Goal: Information Seeking & Learning: Find specific fact

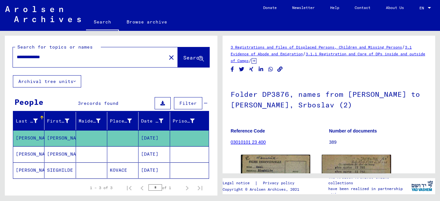
click at [60, 61] on input "**********" at bounding box center [90, 57] width 146 height 7
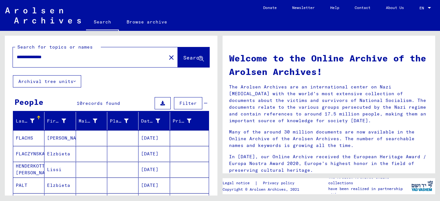
click at [23, 58] on input "**********" at bounding box center [88, 57] width 142 height 7
type input "**********"
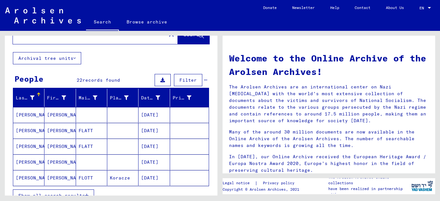
scroll to position [35, 0]
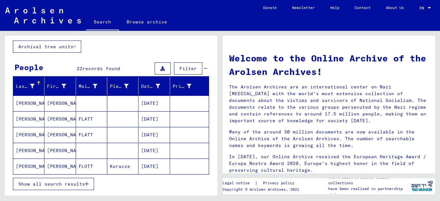
click at [18, 105] on mat-cell "[PERSON_NAME]" at bounding box center [28, 103] width 31 height 15
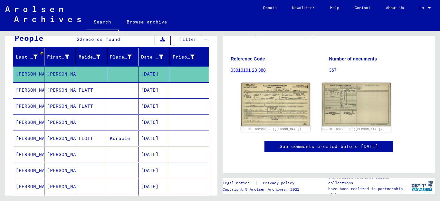
scroll to position [35, 0]
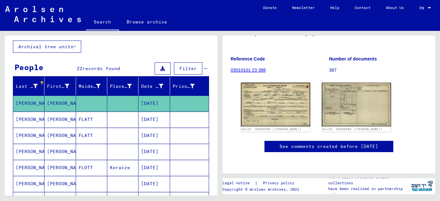
click at [19, 120] on mat-cell "[PERSON_NAME]" at bounding box center [28, 120] width 31 height 16
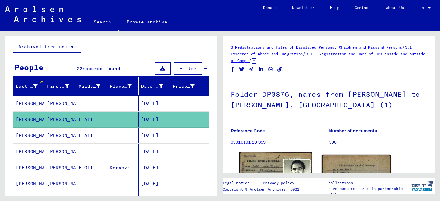
scroll to position [104, 0]
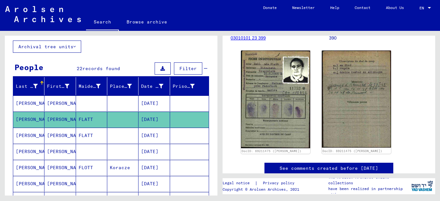
click at [53, 137] on mat-cell "[PERSON_NAME]" at bounding box center [59, 136] width 31 height 16
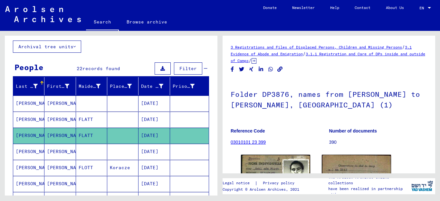
scroll to position [70, 0]
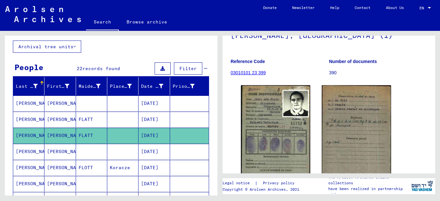
click at [63, 152] on mat-cell "[PERSON_NAME]" at bounding box center [59, 152] width 31 height 16
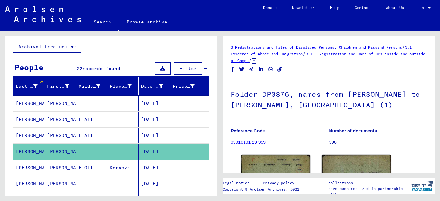
scroll to position [86, 0]
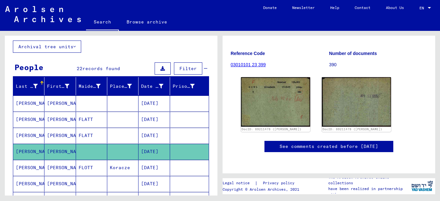
click at [55, 169] on mat-cell "[PERSON_NAME]" at bounding box center [59, 168] width 31 height 16
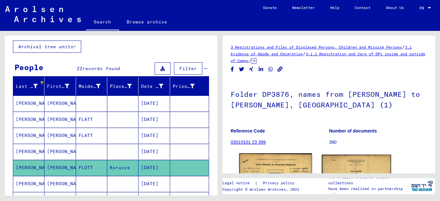
scroll to position [87, 0]
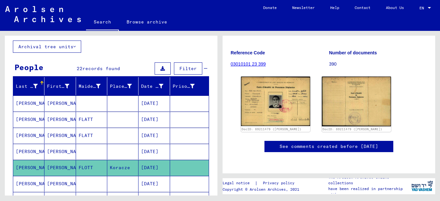
click at [63, 184] on mat-cell "[PERSON_NAME]" at bounding box center [59, 184] width 31 height 16
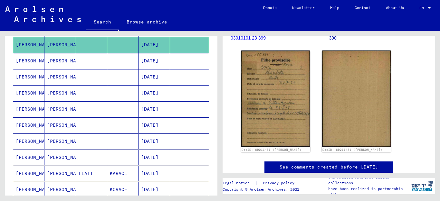
scroll to position [209, 0]
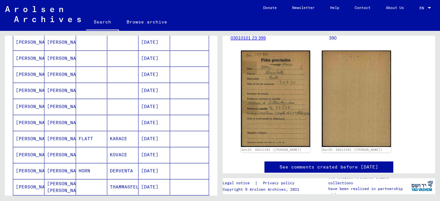
click at [80, 139] on mat-cell "FLATT" at bounding box center [91, 139] width 31 height 16
